Goal: Information Seeking & Learning: Learn about a topic

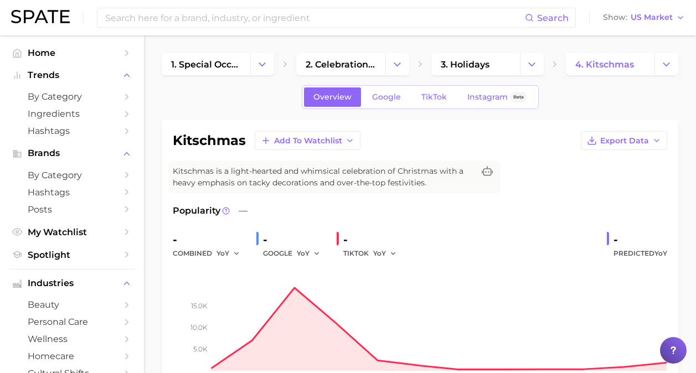
scroll to position [481, 0]
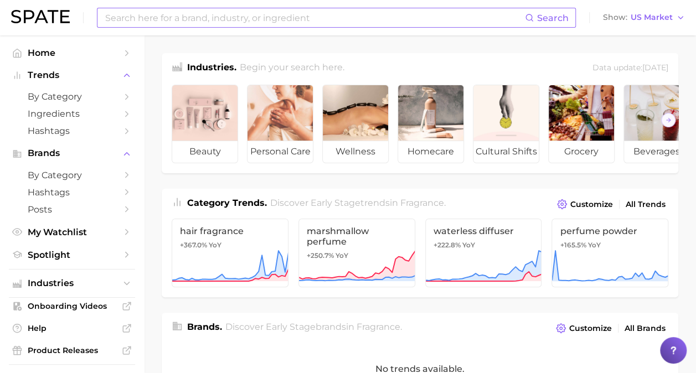
click at [220, 17] on input at bounding box center [314, 17] width 421 height 19
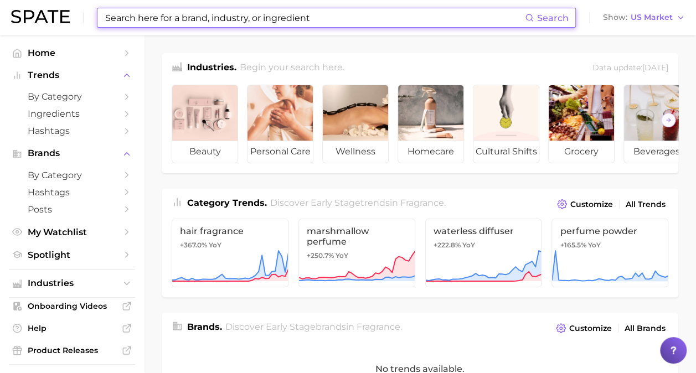
type input "p"
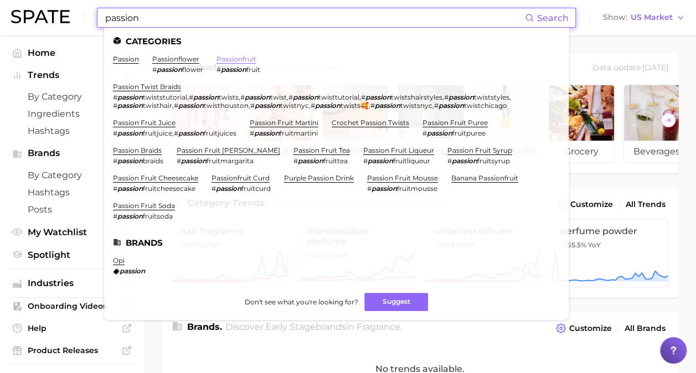
type input "passion"
click at [221, 61] on link "passionfruit" at bounding box center [236, 59] width 40 height 8
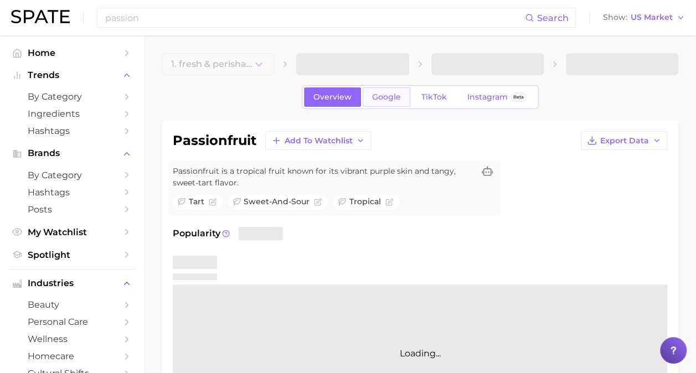
click at [375, 102] on link "Google" at bounding box center [386, 96] width 48 height 19
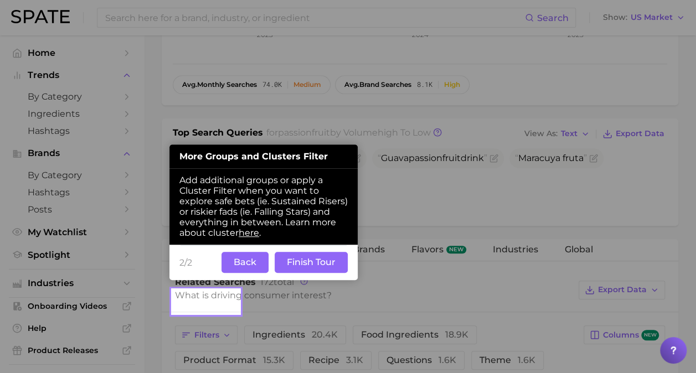
scroll to position [366, 0]
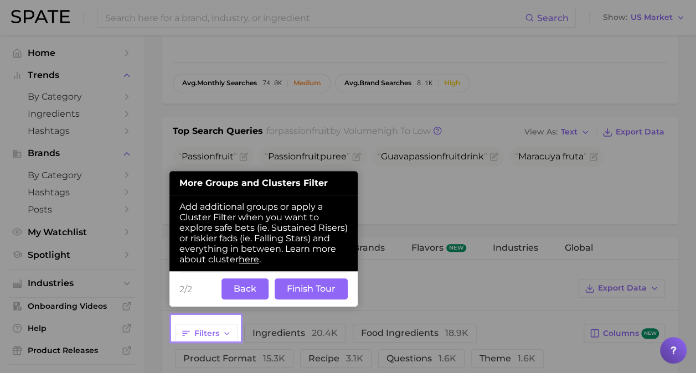
click at [230, 293] on button "Back" at bounding box center [244, 288] width 47 height 21
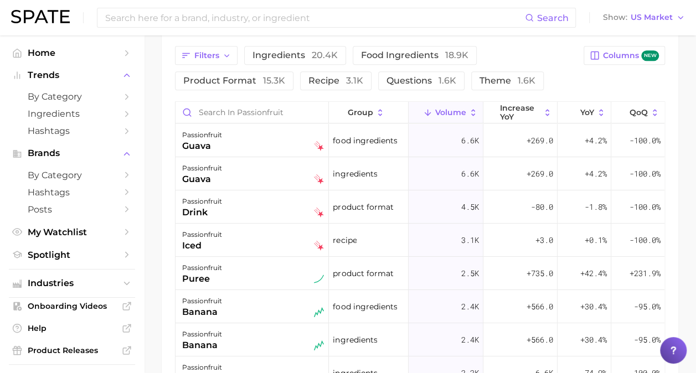
scroll to position [645, 0]
click at [581, 112] on span "YoY" at bounding box center [587, 111] width 14 height 9
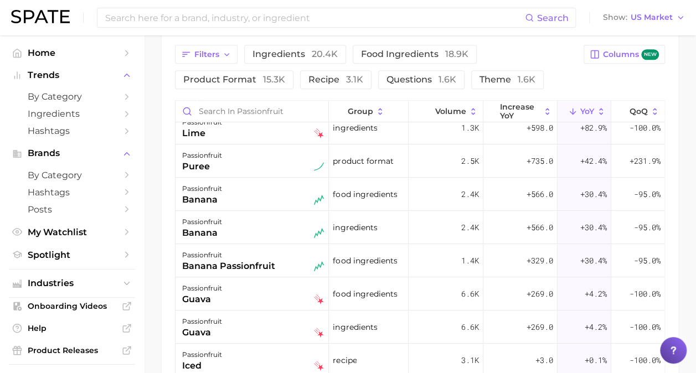
scroll to position [0, 0]
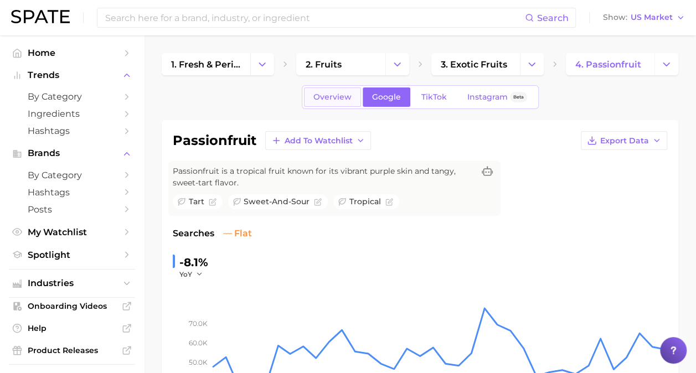
click at [321, 91] on link "Overview" at bounding box center [332, 96] width 57 height 19
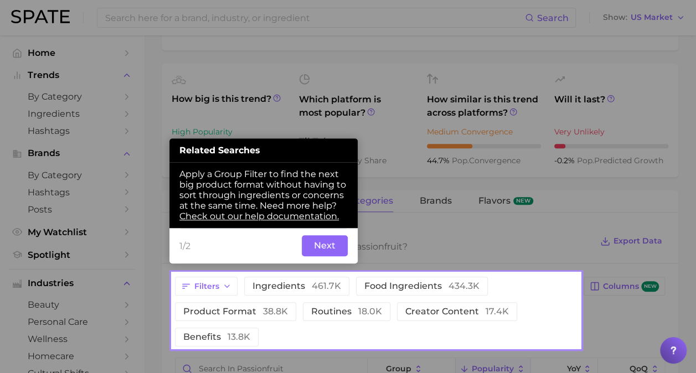
scroll to position [517, 0]
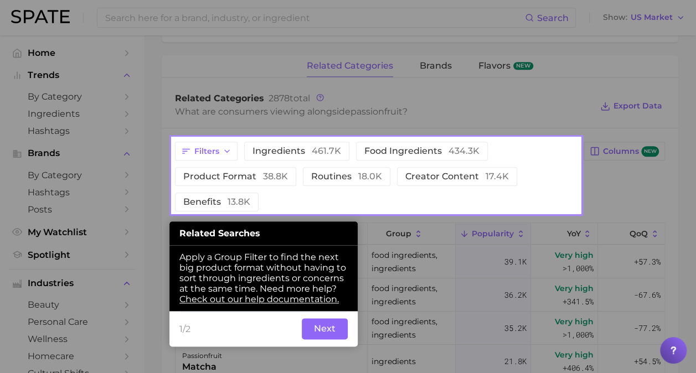
click at [331, 327] on button "Next" at bounding box center [325, 328] width 46 height 21
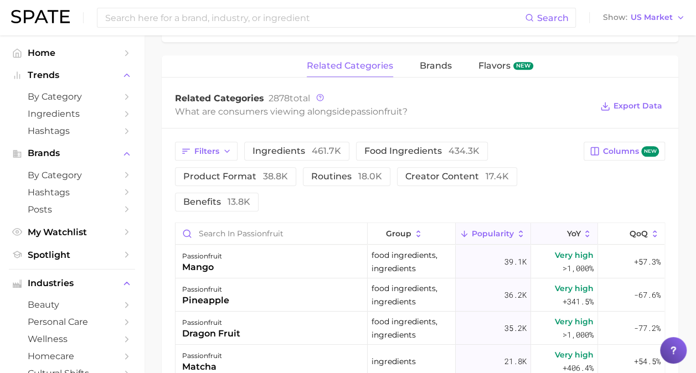
click at [566, 234] on span "YoY" at bounding box center [573, 233] width 14 height 9
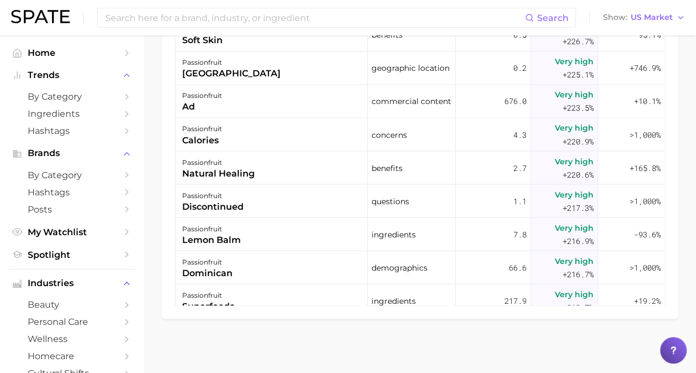
scroll to position [15442, 0]
click at [303, 19] on input at bounding box center [314, 17] width 421 height 19
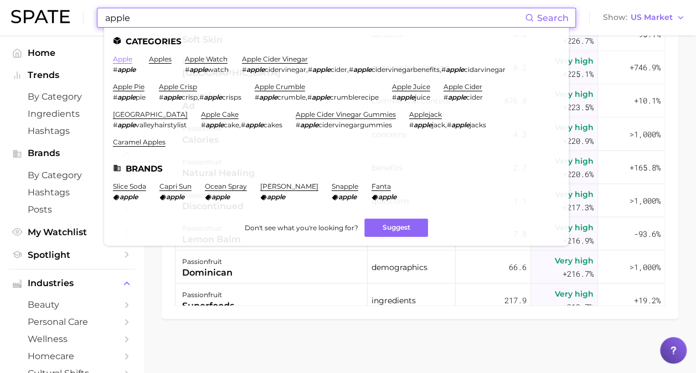
type input "apple"
click at [121, 56] on link "apple" at bounding box center [122, 59] width 19 height 8
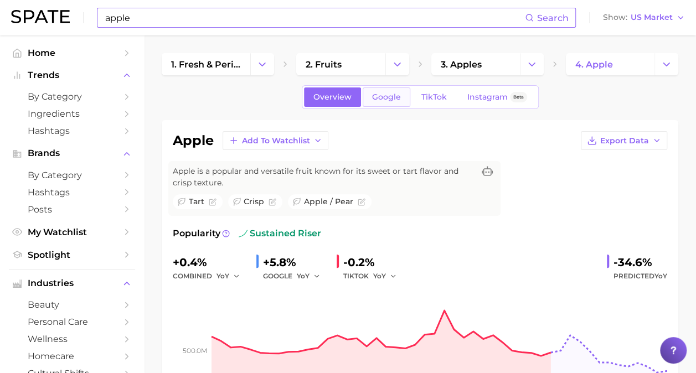
click at [382, 103] on link "Google" at bounding box center [386, 96] width 48 height 19
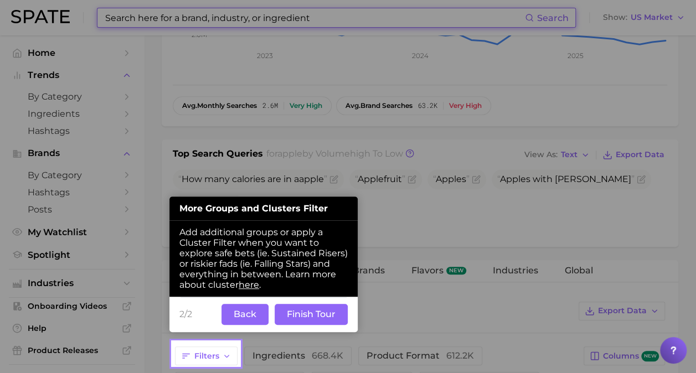
scroll to position [344, 0]
click at [246, 314] on button "Back" at bounding box center [244, 313] width 47 height 21
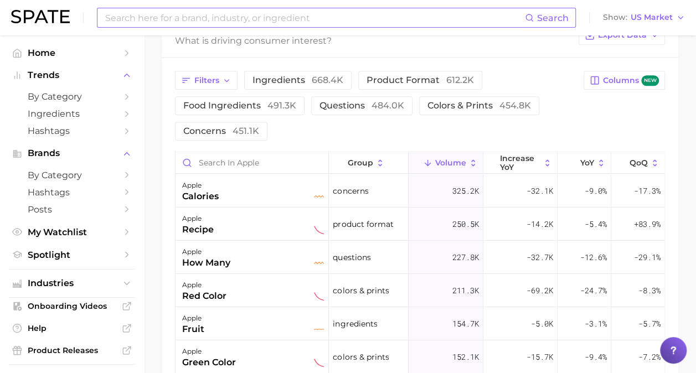
scroll to position [621, 0]
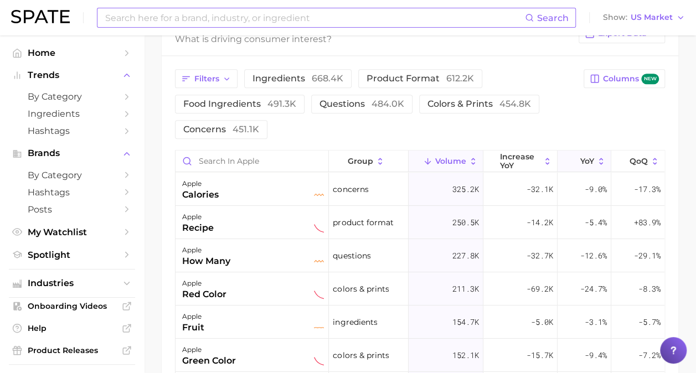
click at [568, 163] on icon at bounding box center [573, 162] width 10 height 10
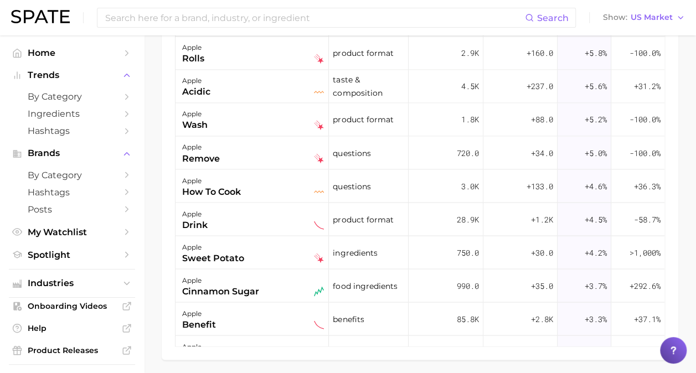
scroll to position [5092, 0]
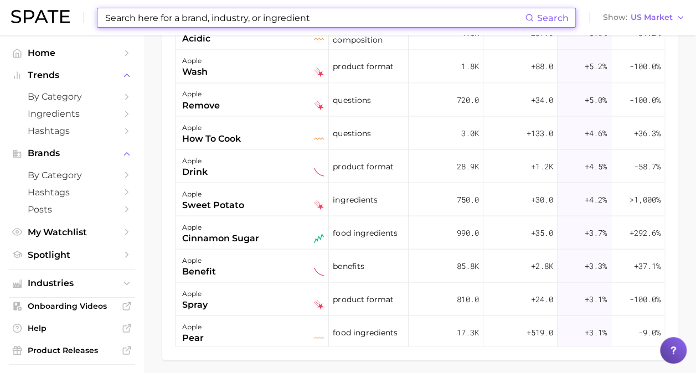
click at [234, 19] on input at bounding box center [314, 17] width 421 height 19
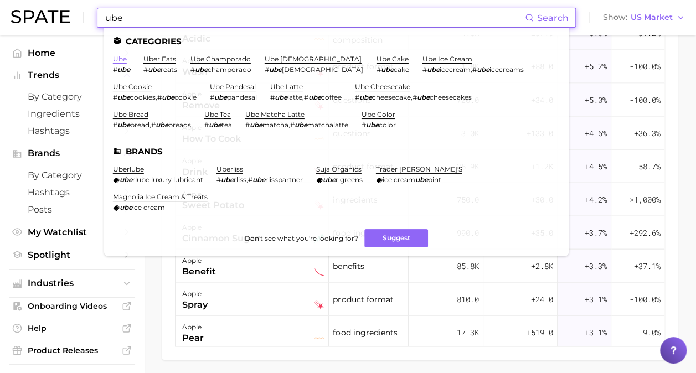
type input "ube"
click at [124, 57] on link "ube" at bounding box center [120, 59] width 14 height 8
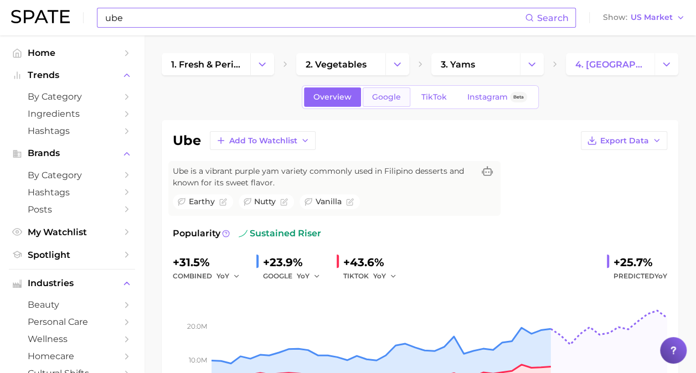
click at [386, 90] on link "Google" at bounding box center [386, 96] width 48 height 19
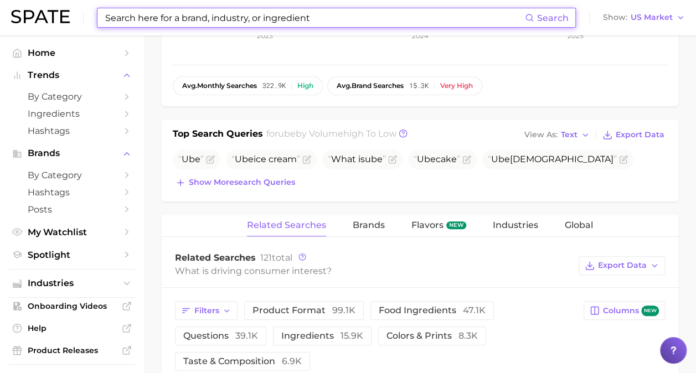
scroll to position [649, 0]
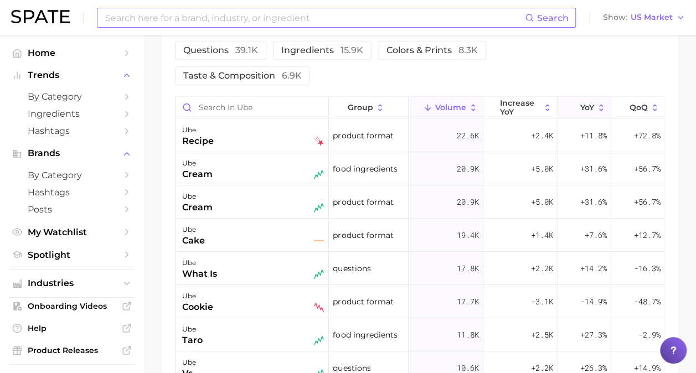
click at [583, 103] on span "YoY" at bounding box center [587, 107] width 14 height 9
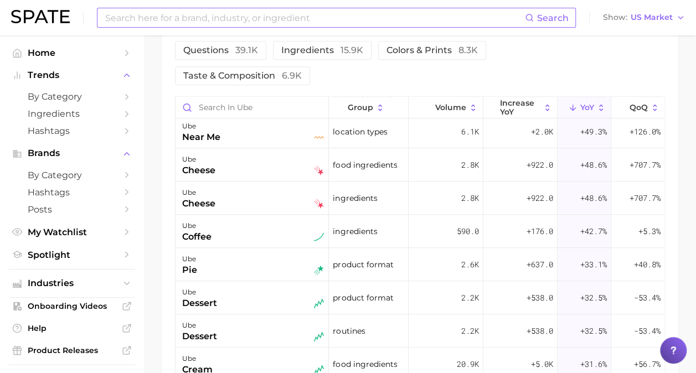
scroll to position [333, 0]
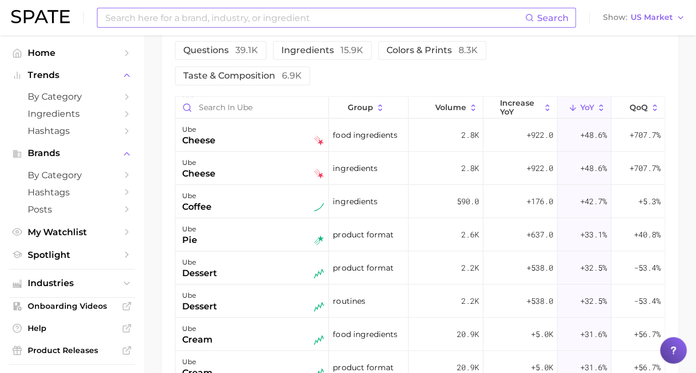
drag, startPoint x: 536, startPoint y: 151, endPoint x: 585, endPoint y: 42, distance: 119.1
click at [585, 42] on div "Filters product format 99.1k food ingredients 47.1k questions 39.1k ingredients…" at bounding box center [420, 50] width 490 height 70
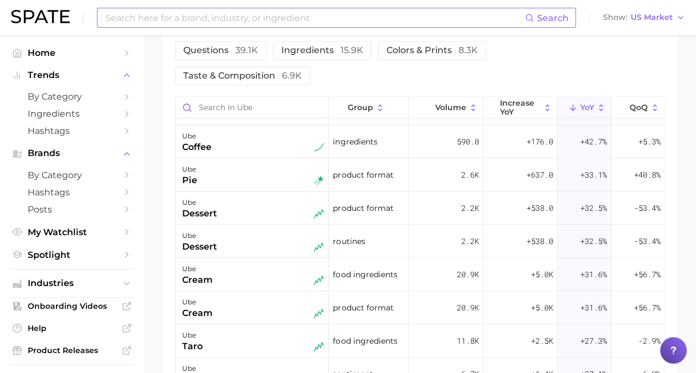
click at [286, 9] on input at bounding box center [314, 17] width 421 height 19
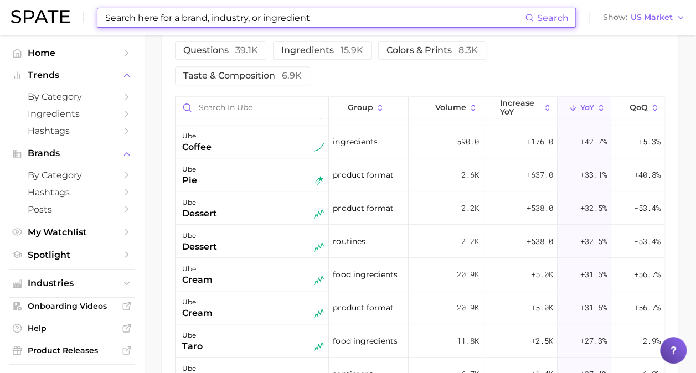
type input "p"
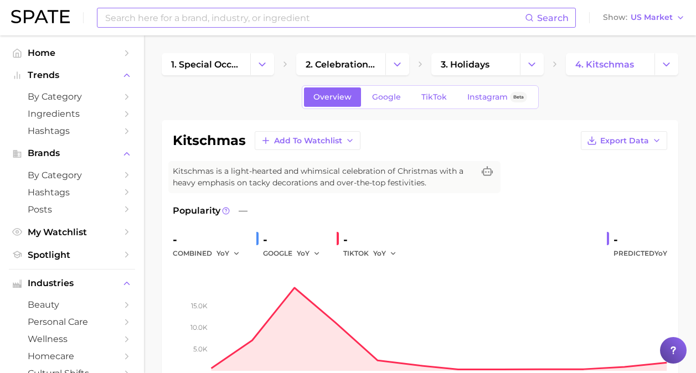
scroll to position [481, 0]
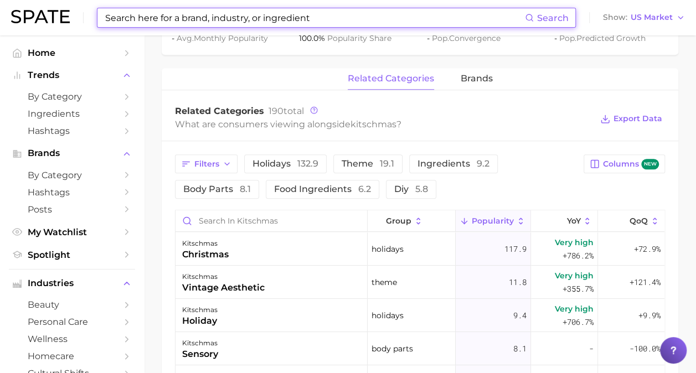
click at [301, 13] on input at bounding box center [314, 17] width 421 height 19
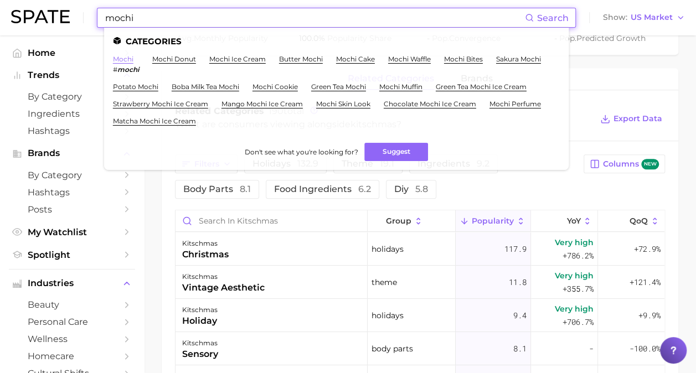
type input "mochi"
click at [133, 57] on li "mochi # mochi" at bounding box center [126, 64] width 26 height 19
click at [126, 62] on link "mochi" at bounding box center [123, 59] width 20 height 8
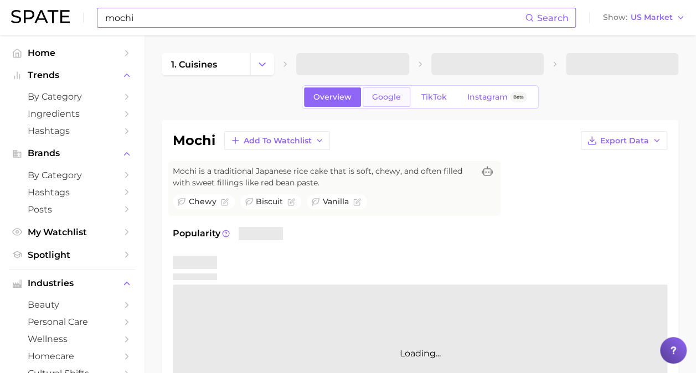
click at [407, 100] on link "Google" at bounding box center [386, 96] width 48 height 19
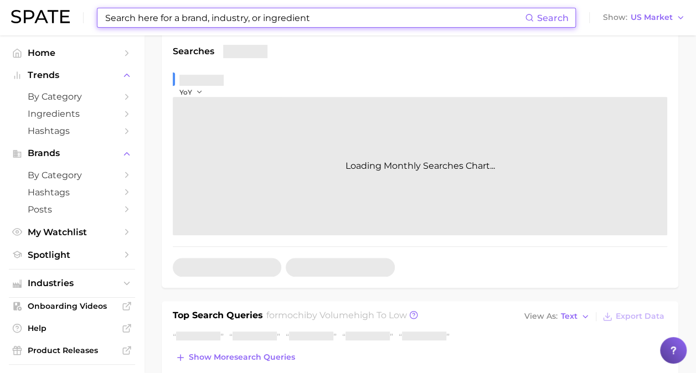
scroll to position [307, 0]
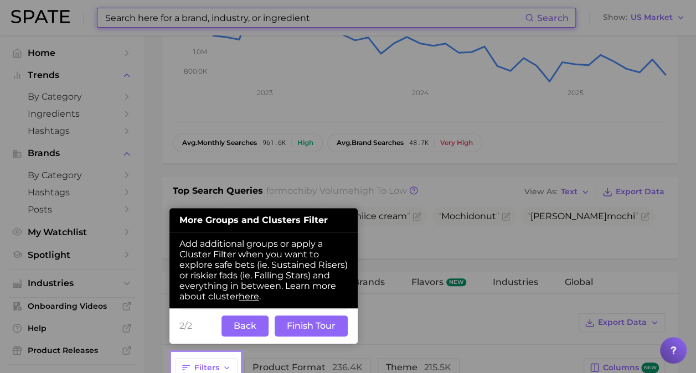
click at [245, 324] on button "Back" at bounding box center [244, 325] width 47 height 21
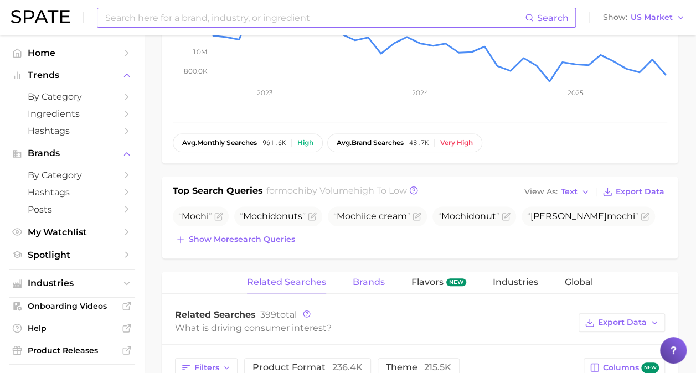
scroll to position [504, 0]
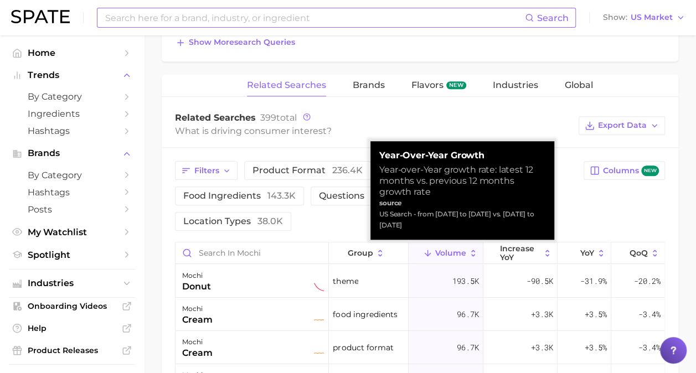
click at [499, 113] on div "Related Searches 399 total" at bounding box center [374, 117] width 398 height 11
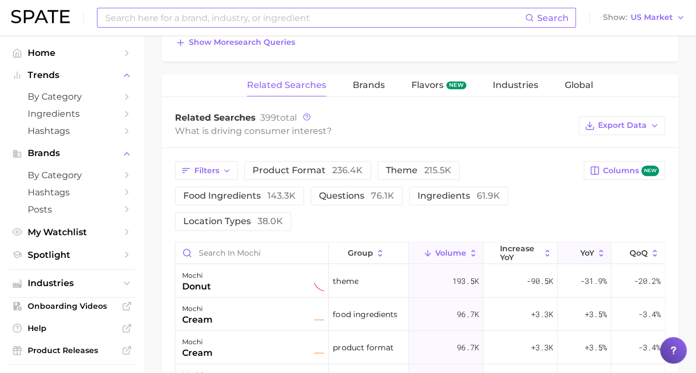
click at [582, 249] on span "YoY" at bounding box center [587, 252] width 14 height 9
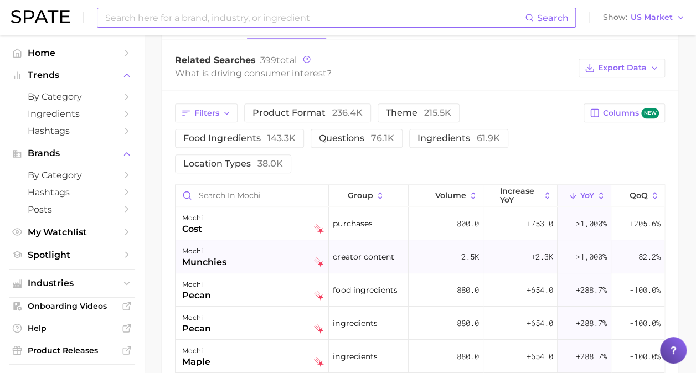
scroll to position [561, 0]
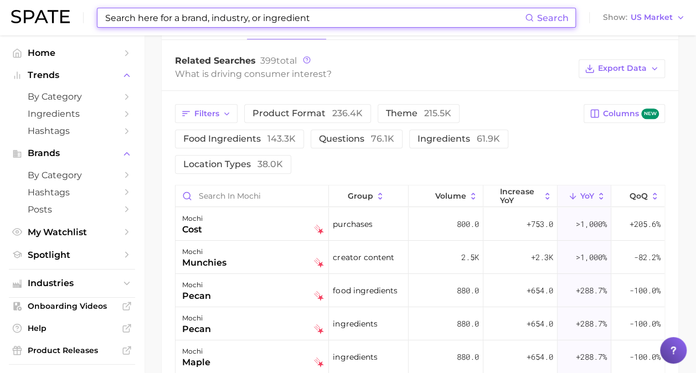
click at [300, 23] on input at bounding box center [314, 17] width 421 height 19
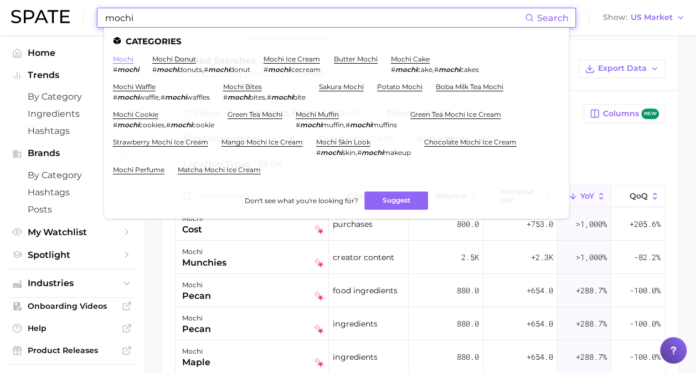
type input "mochi"
click at [120, 59] on link "mochi" at bounding box center [123, 59] width 20 height 8
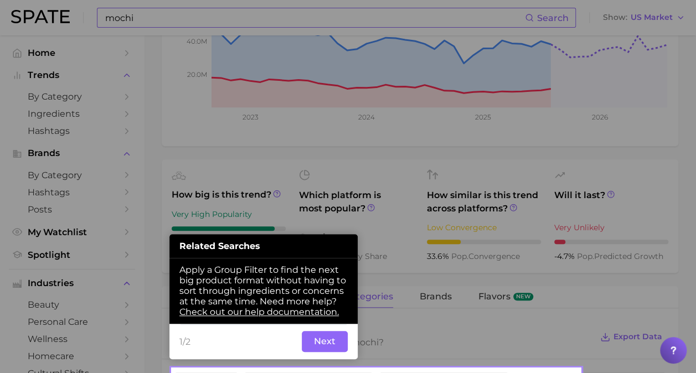
scroll to position [382, 0]
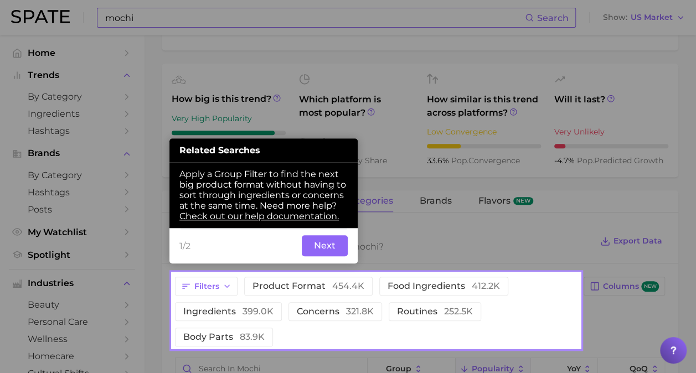
click at [318, 249] on button "Next" at bounding box center [325, 245] width 46 height 21
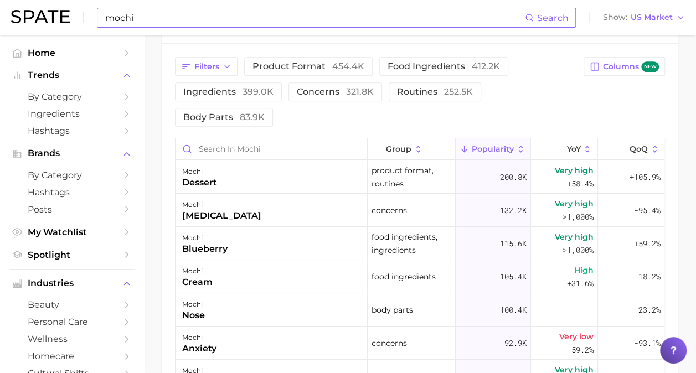
scroll to position [602, 0]
click at [566, 144] on span "YoY" at bounding box center [573, 148] width 14 height 9
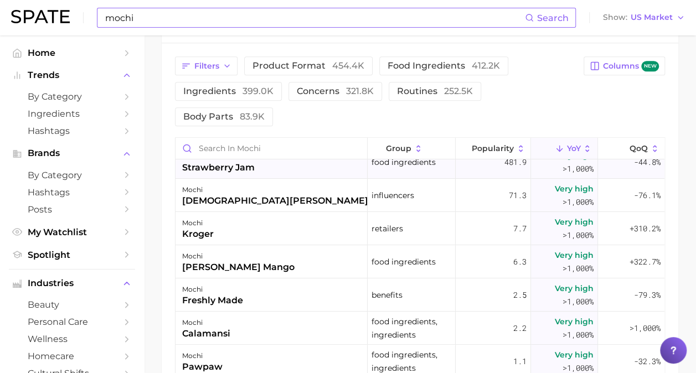
scroll to position [0, 0]
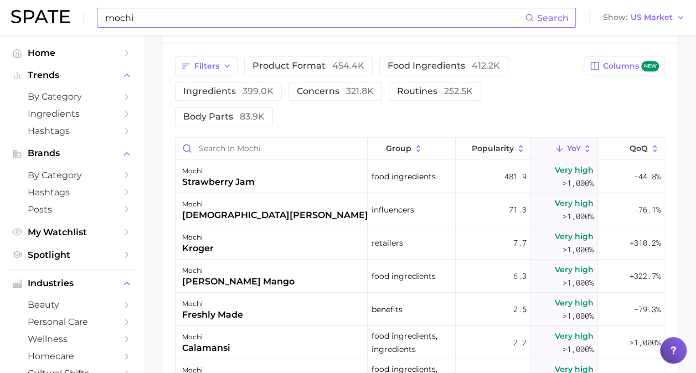
click at [232, 18] on input "mochi" at bounding box center [314, 17] width 421 height 19
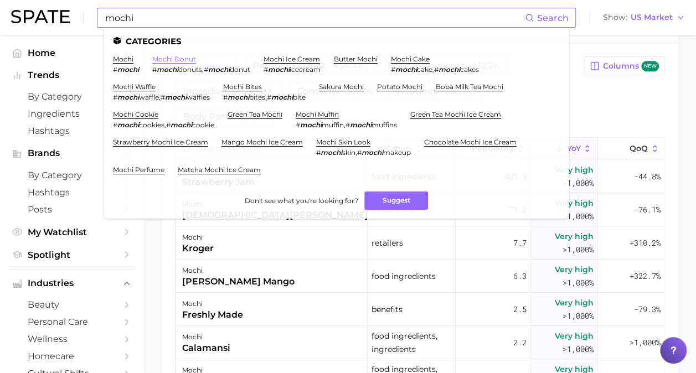
click at [187, 59] on link "mochi donut" at bounding box center [174, 59] width 44 height 8
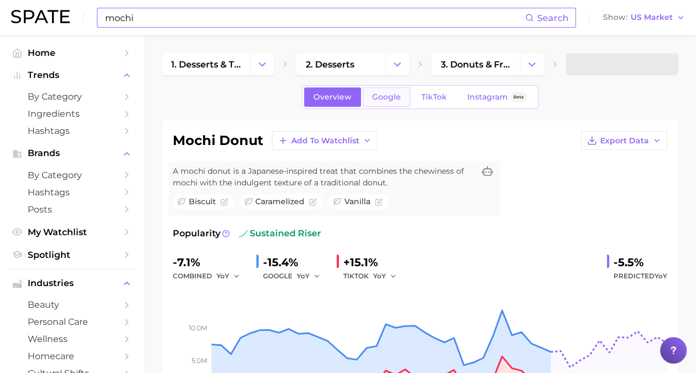
click at [386, 91] on link "Google" at bounding box center [386, 96] width 48 height 19
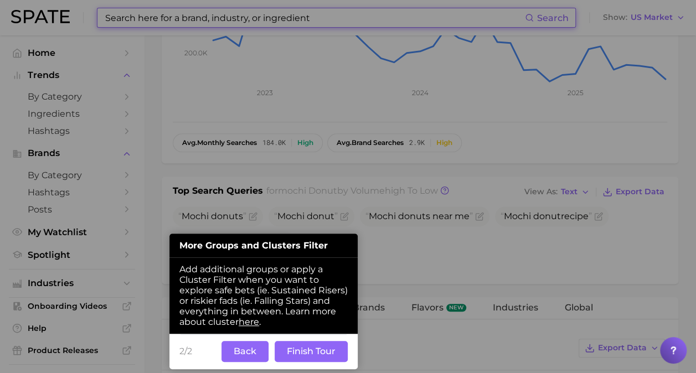
scroll to position [453, 0]
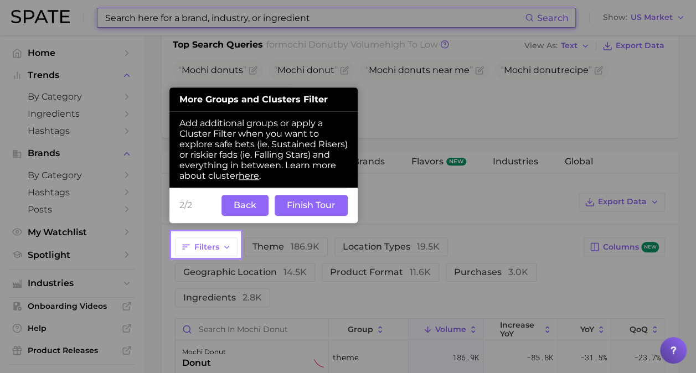
click at [240, 207] on button "Back" at bounding box center [244, 205] width 47 height 21
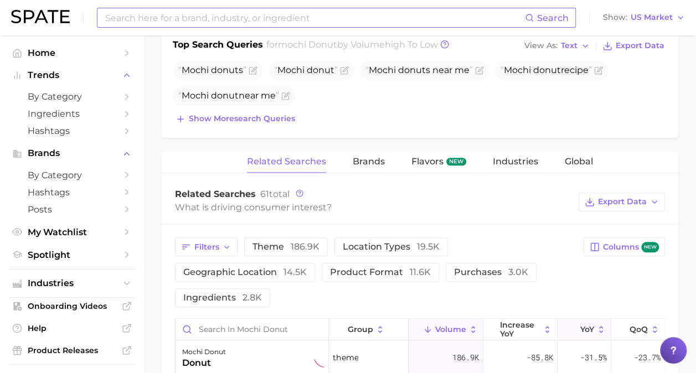
click at [588, 326] on span "YoY" at bounding box center [587, 329] width 14 height 9
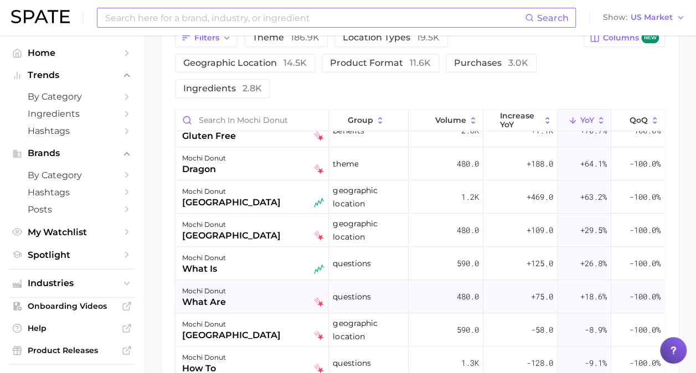
scroll to position [0, 0]
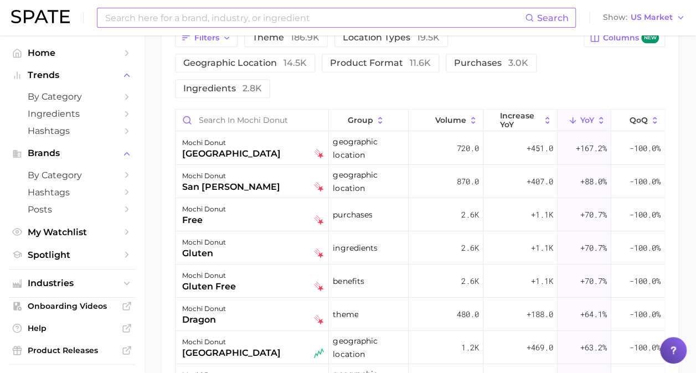
click at [242, 14] on input at bounding box center [314, 17] width 421 height 19
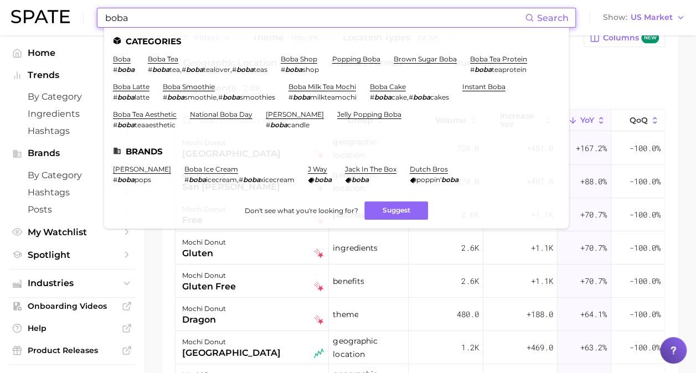
click at [135, 13] on input "boba" at bounding box center [314, 17] width 421 height 19
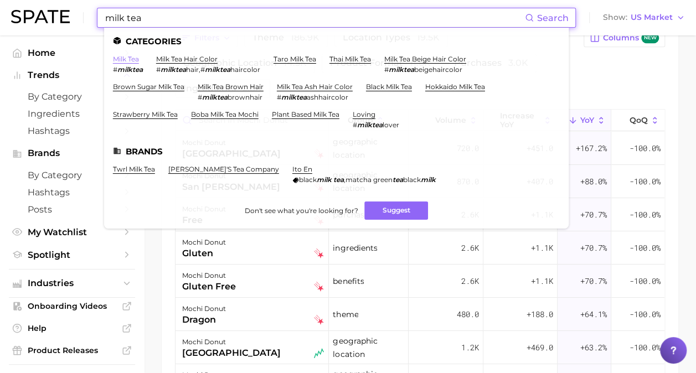
type input "milk tea"
click at [123, 62] on link "milk tea" at bounding box center [126, 59] width 26 height 8
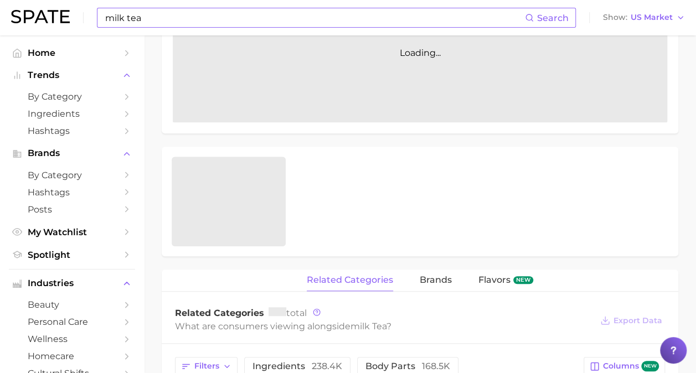
scroll to position [307, 0]
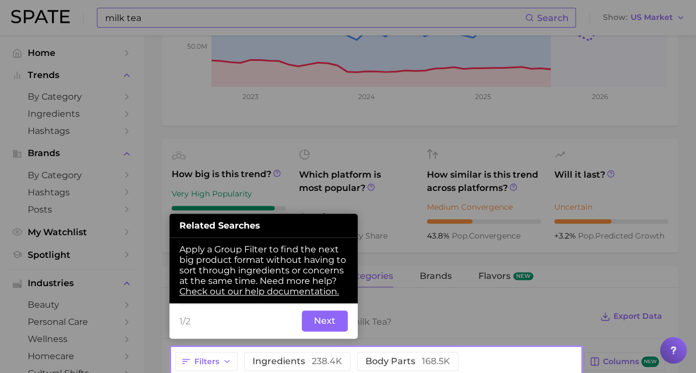
click at [323, 308] on div "1/2 Back Next" at bounding box center [263, 320] width 188 height 35
click at [318, 319] on button "Next" at bounding box center [325, 320] width 46 height 21
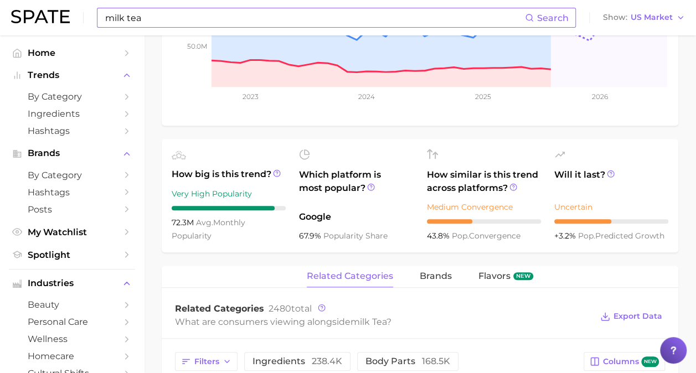
scroll to position [600, 0]
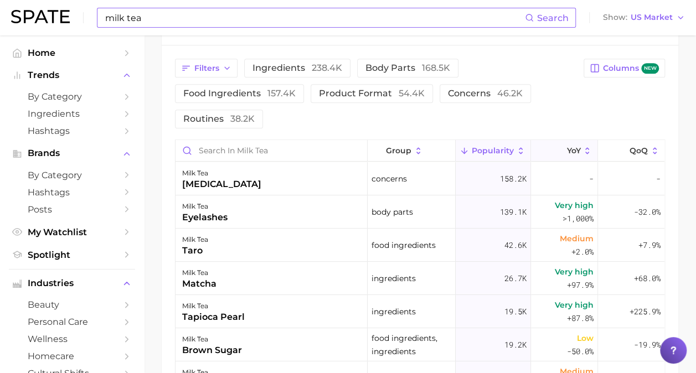
click at [566, 151] on span "YoY" at bounding box center [573, 150] width 14 height 9
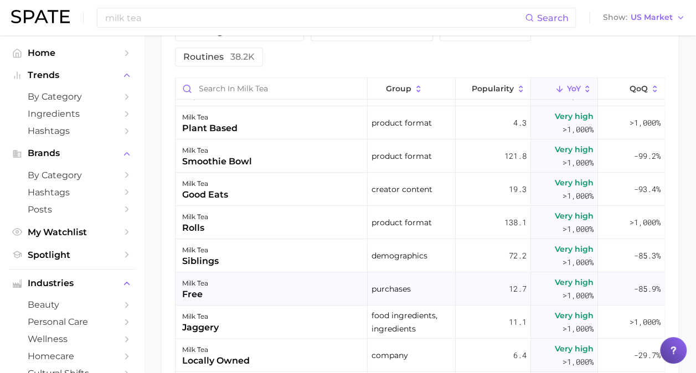
scroll to position [2538, 0]
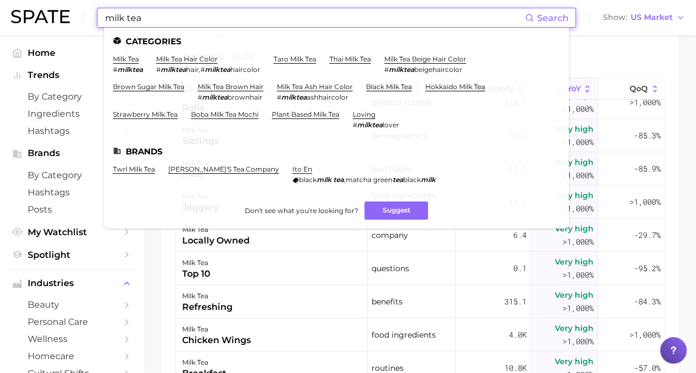
click at [212, 18] on input "milk tea" at bounding box center [314, 17] width 421 height 19
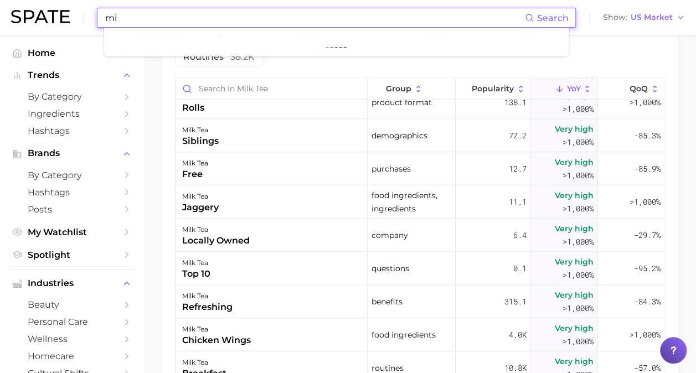
type input "m"
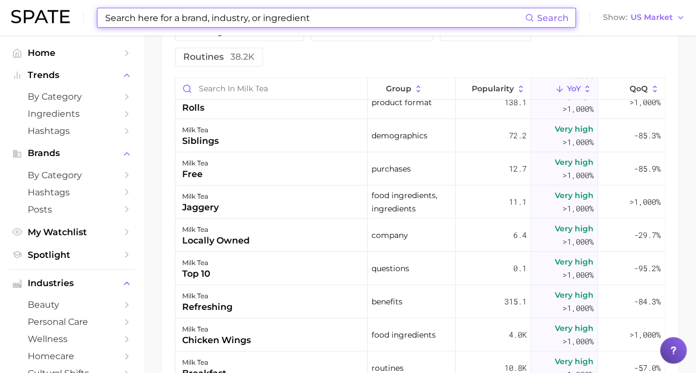
click at [217, 14] on input at bounding box center [314, 17] width 421 height 19
type input "m"
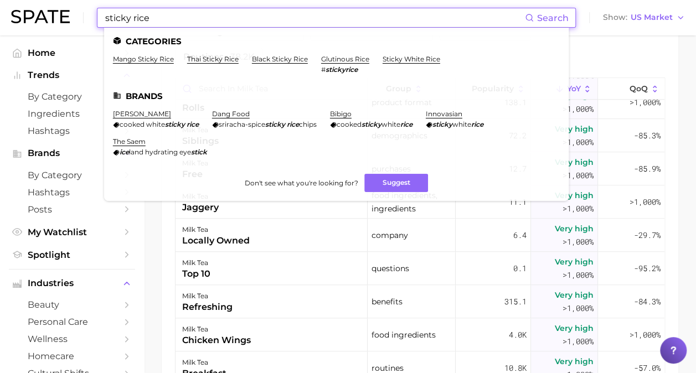
type input "sticky rice"
click at [138, 66] on li "mango sticky rice" at bounding box center [143, 64] width 61 height 19
click at [142, 61] on link "mango sticky rice" at bounding box center [143, 59] width 61 height 8
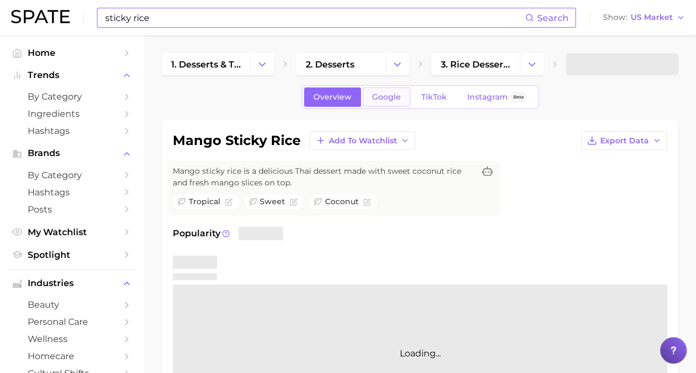
click at [386, 93] on span "Google" at bounding box center [386, 96] width 29 height 9
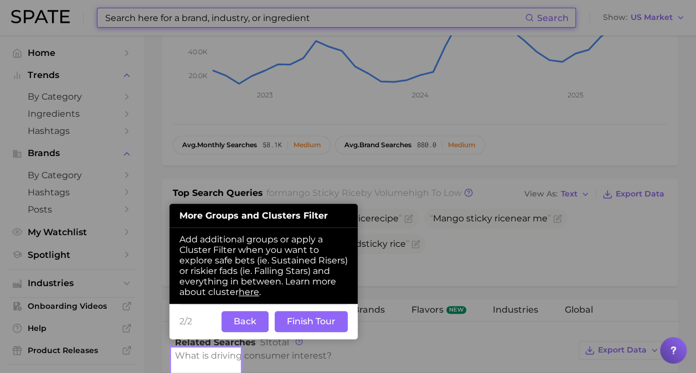
scroll to position [307, 0]
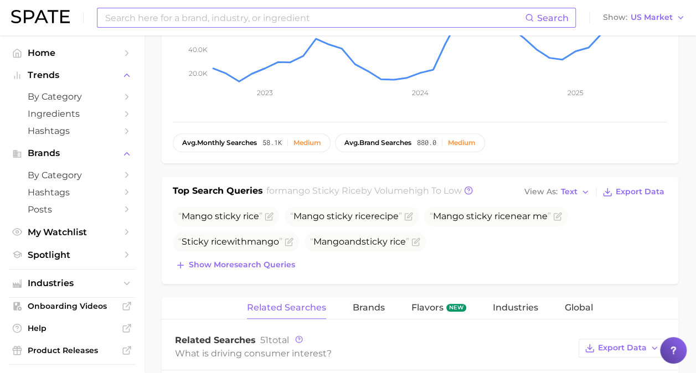
click at [432, 212] on span "Mango sticky rice near me" at bounding box center [489, 216] width 121 height 11
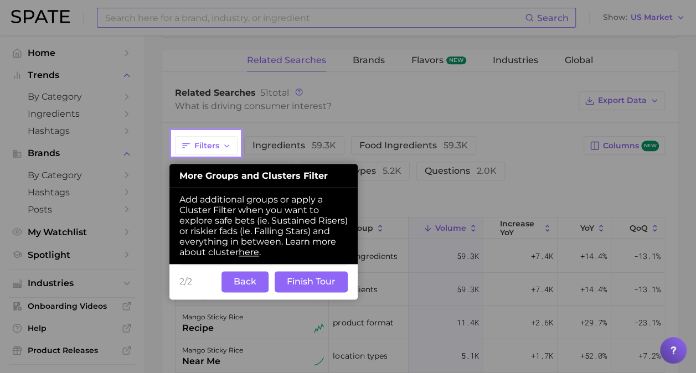
scroll to position [554, 0]
click at [245, 281] on button "Back" at bounding box center [244, 281] width 47 height 21
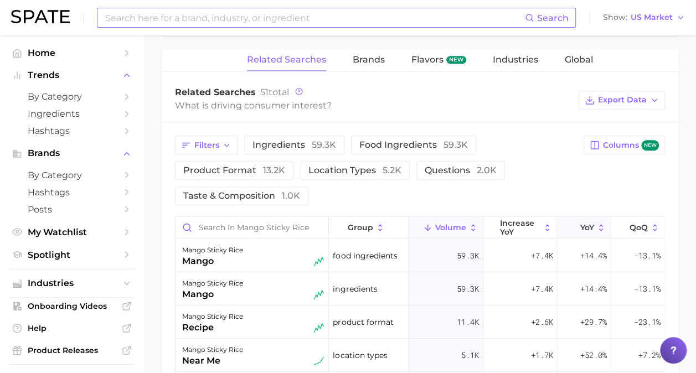
click at [593, 219] on button "YoY" at bounding box center [584, 228] width 54 height 22
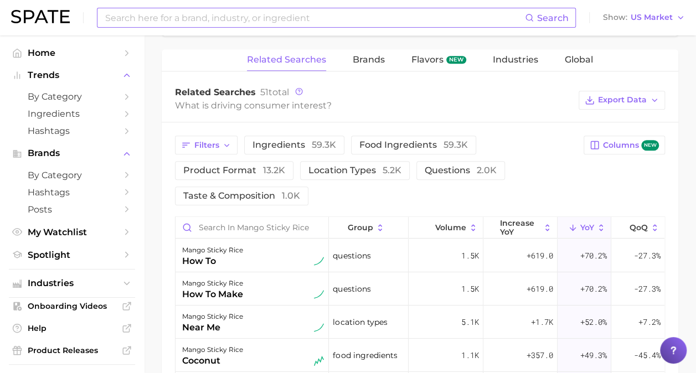
scroll to position [567, 0]
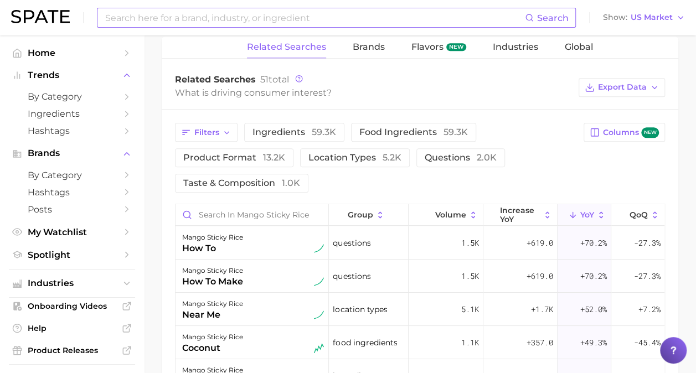
click at [195, 25] on input at bounding box center [314, 17] width 421 height 19
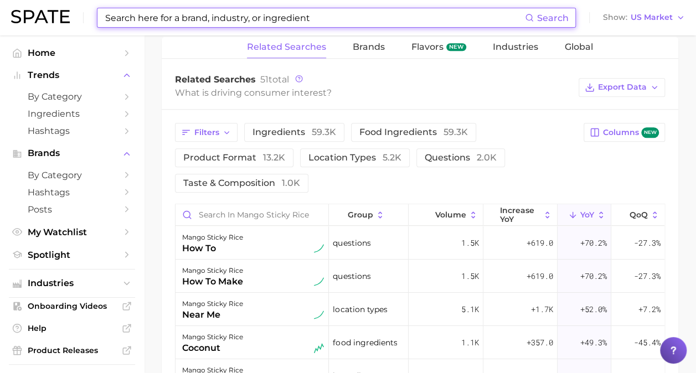
click at [210, 15] on input at bounding box center [314, 17] width 421 height 19
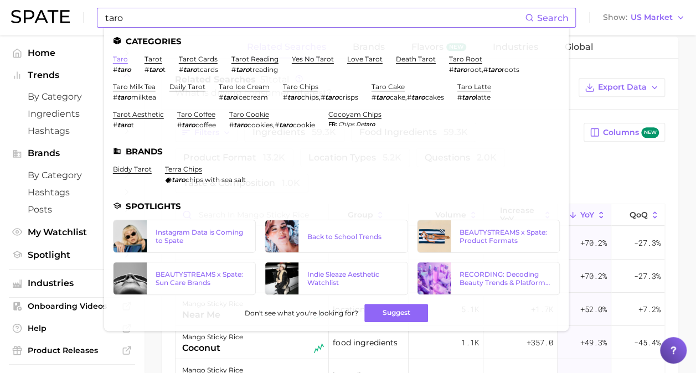
click at [116, 58] on link "taro" at bounding box center [120, 59] width 15 height 8
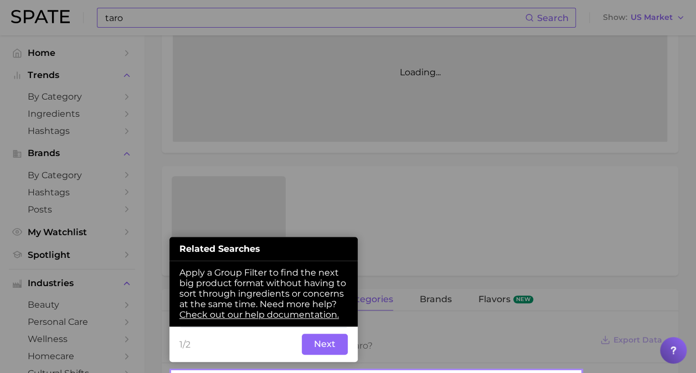
scroll to position [307, 0]
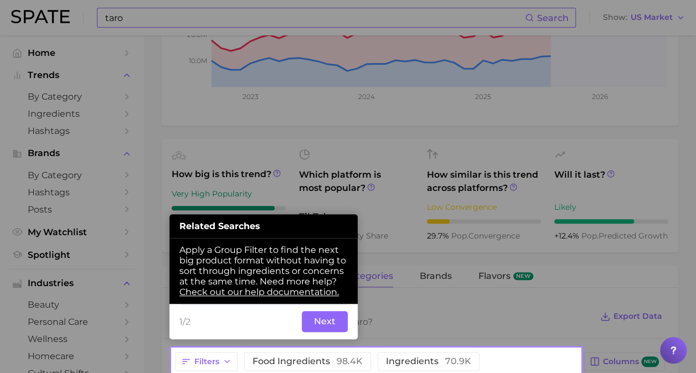
click at [318, 323] on button "Next" at bounding box center [325, 321] width 46 height 21
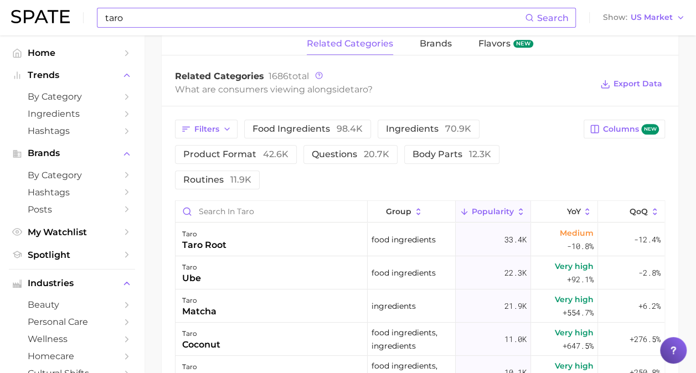
scroll to position [539, 0]
click at [566, 209] on span "YoY" at bounding box center [573, 211] width 14 height 9
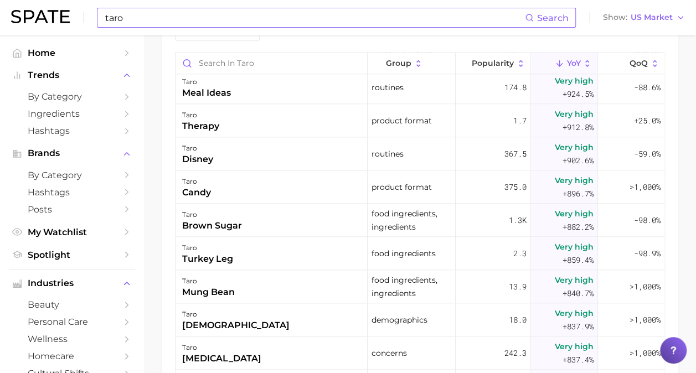
scroll to position [4751, 0]
click at [151, 27] on input "taro" at bounding box center [314, 17] width 421 height 19
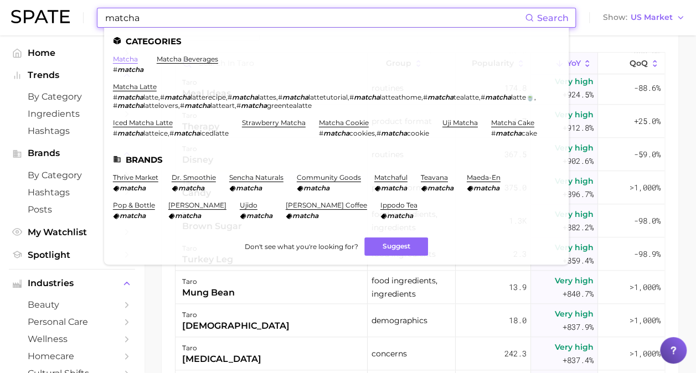
type input "matcha"
click at [116, 58] on link "matcha" at bounding box center [125, 59] width 25 height 8
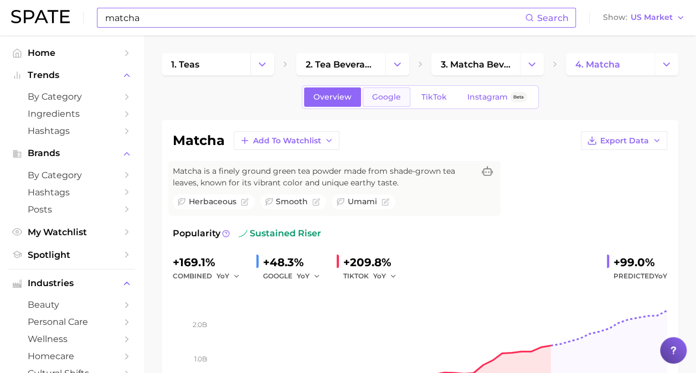
click at [392, 100] on span "Google" at bounding box center [386, 96] width 29 height 9
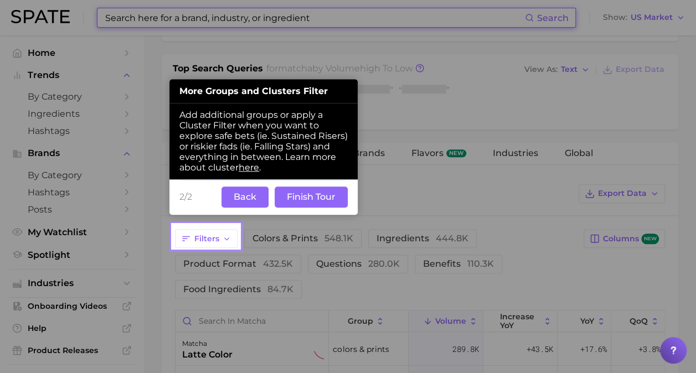
scroll to position [429, 0]
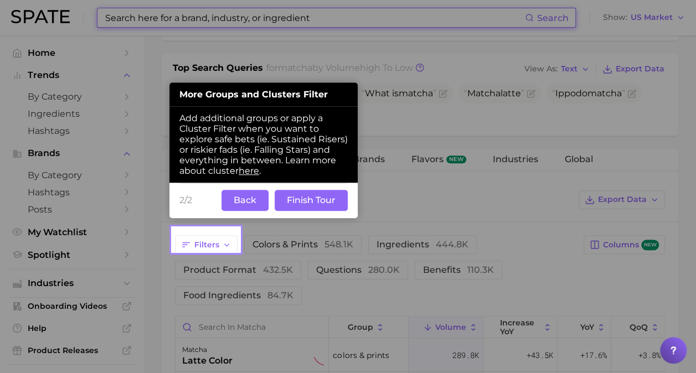
click at [255, 198] on button "Back" at bounding box center [244, 200] width 47 height 21
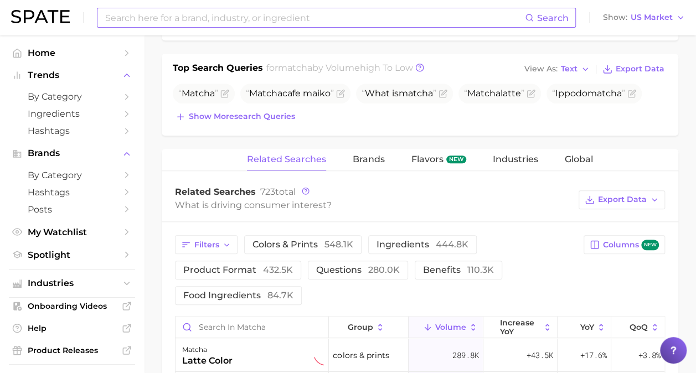
scroll to position [645, 0]
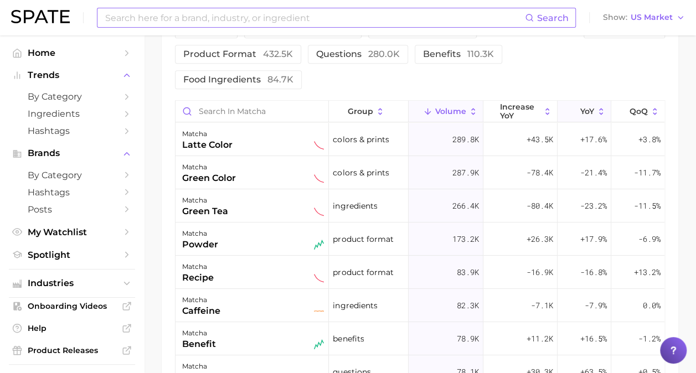
click at [598, 107] on icon at bounding box center [601, 112] width 10 height 10
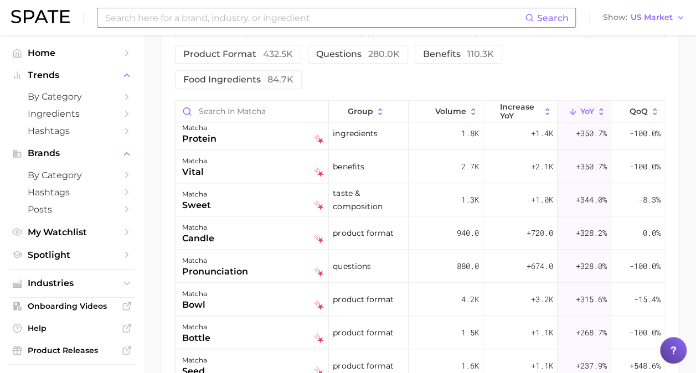
scroll to position [671, 0]
